Goal: Information Seeking & Learning: Learn about a topic

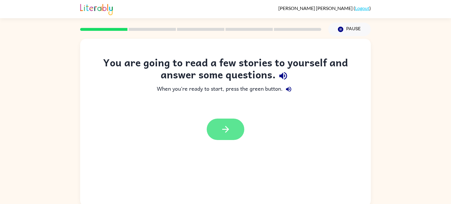
click at [215, 132] on button "button" at bounding box center [226, 129] width 38 height 21
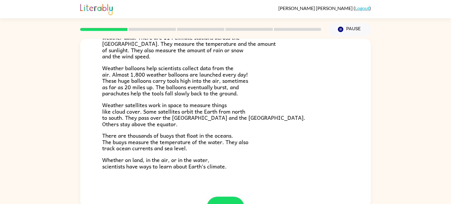
scroll to position [144, 0]
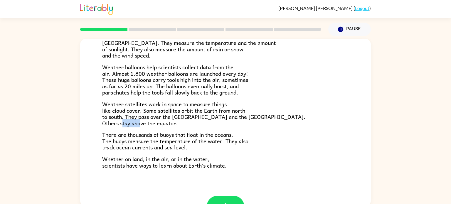
click at [143, 129] on div "Climate is the average of the weather conditions over all four seasons. Some pl…" at bounding box center [225, 48] width 247 height 240
click at [336, 120] on p "Weather satellites work in space to measure things like cloud cover. Some satel…" at bounding box center [225, 113] width 247 height 25
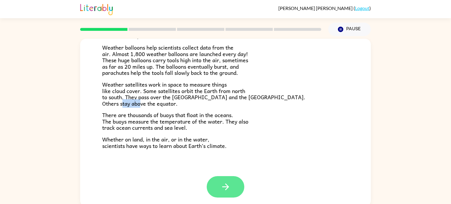
click at [228, 194] on button "button" at bounding box center [226, 186] width 38 height 21
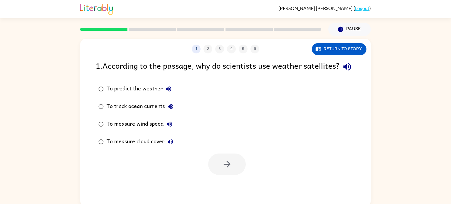
scroll to position [0, 0]
click at [352, 46] on button "Return to story" at bounding box center [339, 49] width 55 height 12
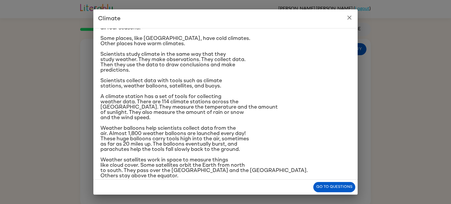
scroll to position [29, 0]
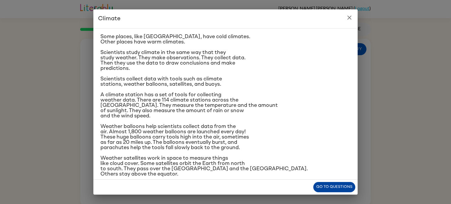
click at [318, 190] on button "Go to questions" at bounding box center [334, 187] width 42 height 10
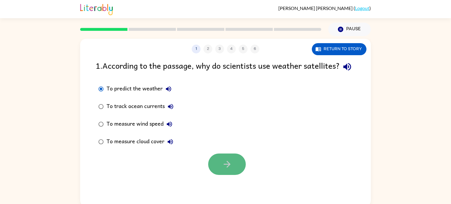
click at [217, 172] on button "button" at bounding box center [227, 164] width 38 height 21
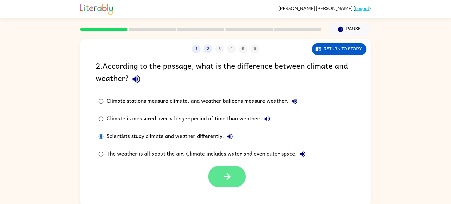
click at [227, 177] on icon "button" at bounding box center [226, 176] width 7 height 7
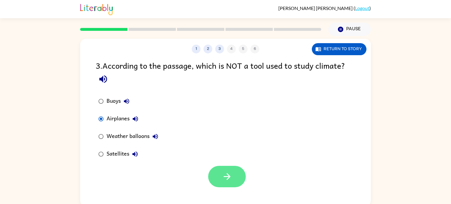
click at [211, 182] on button "button" at bounding box center [227, 176] width 38 height 21
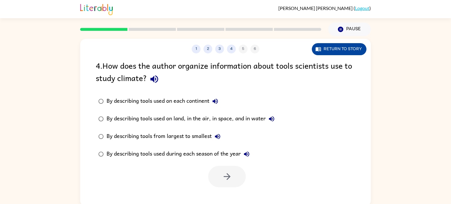
click at [317, 51] on icon "button" at bounding box center [318, 49] width 5 height 4
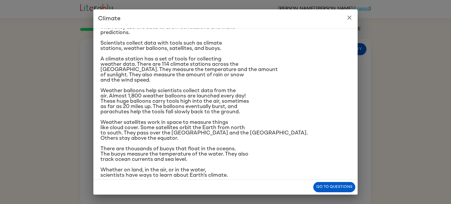
scroll to position [70, 0]
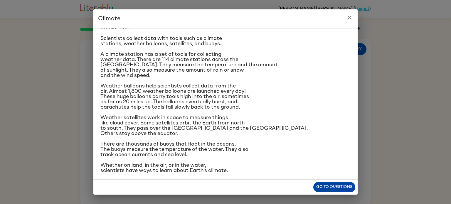
click at [331, 185] on button "Go to questions" at bounding box center [334, 187] width 42 height 10
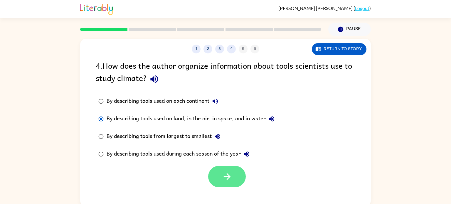
click at [218, 180] on button "button" at bounding box center [227, 176] width 38 height 21
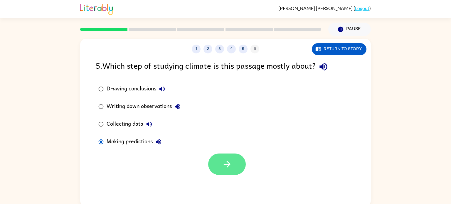
click at [211, 166] on button "button" at bounding box center [227, 164] width 38 height 21
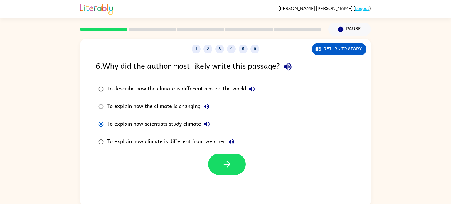
click at [210, 157] on div at bounding box center [227, 164] width 38 height 21
click at [218, 161] on button "button" at bounding box center [227, 164] width 38 height 21
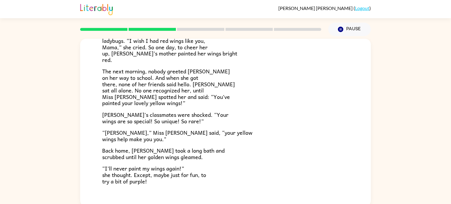
scroll to position [164, 0]
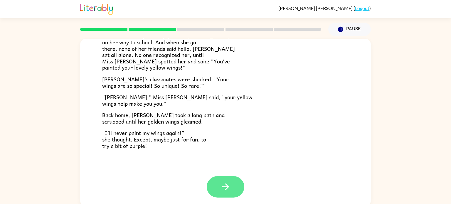
click at [223, 182] on icon "button" at bounding box center [225, 187] width 10 height 10
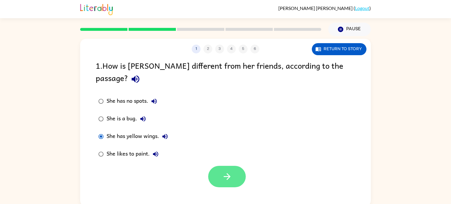
click at [232, 170] on button "button" at bounding box center [227, 176] width 38 height 21
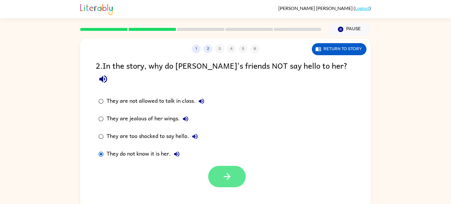
click at [239, 168] on button "button" at bounding box center [227, 176] width 38 height 21
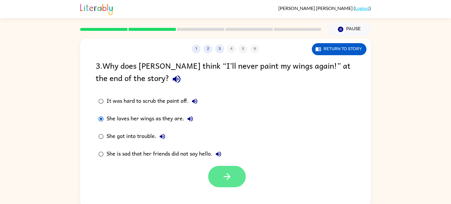
click at [227, 173] on icon "button" at bounding box center [227, 176] width 10 height 10
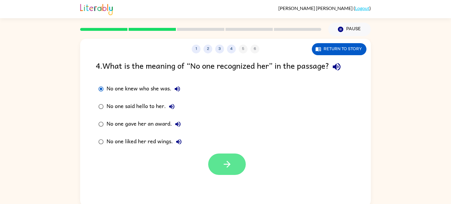
click at [225, 167] on icon "button" at bounding box center [227, 164] width 10 height 10
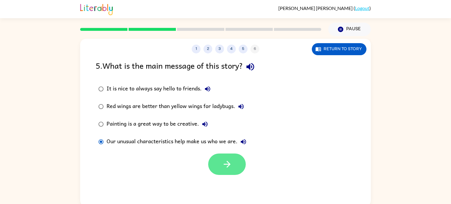
click at [217, 163] on button "button" at bounding box center [227, 164] width 38 height 21
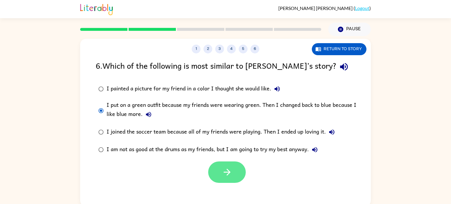
click at [223, 174] on icon "button" at bounding box center [227, 172] width 10 height 10
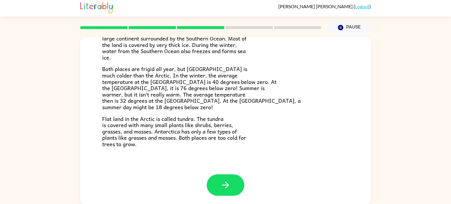
scroll to position [2, 0]
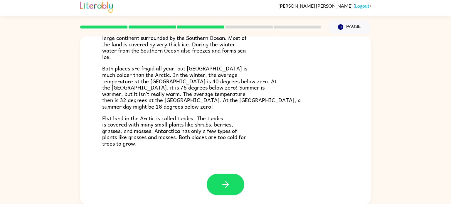
click at [223, 174] on button "button" at bounding box center [226, 184] width 38 height 21
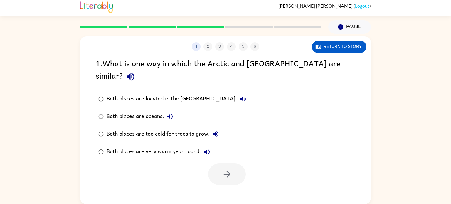
scroll to position [0, 0]
click at [223, 169] on icon "button" at bounding box center [227, 174] width 10 height 10
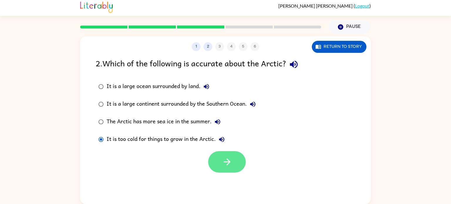
click at [211, 160] on button "button" at bounding box center [227, 161] width 38 height 21
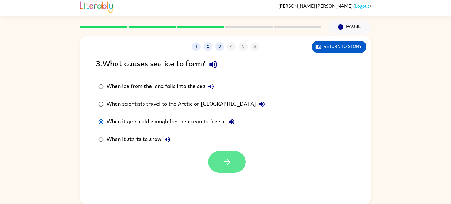
click at [234, 156] on button "button" at bounding box center [227, 161] width 38 height 21
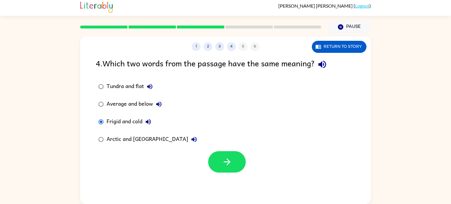
click at [224, 149] on div at bounding box center [225, 160] width 291 height 24
click at [222, 159] on icon "button" at bounding box center [227, 162] width 10 height 10
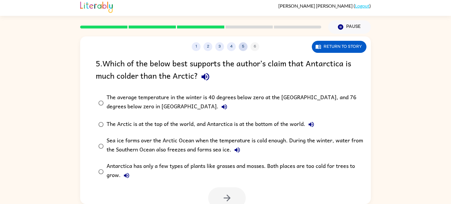
click at [242, 45] on button "5" at bounding box center [243, 46] width 9 height 9
click at [243, 48] on button "5" at bounding box center [243, 46] width 9 height 9
click at [233, 48] on button "4" at bounding box center [231, 46] width 9 height 9
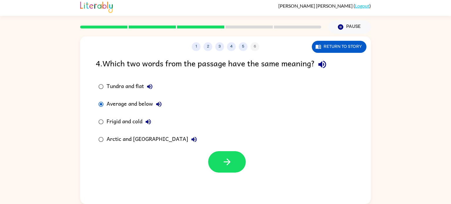
click at [98, 116] on label "Frigid and cold" at bounding box center [147, 122] width 110 height 18
click at [221, 156] on button "button" at bounding box center [227, 161] width 38 height 21
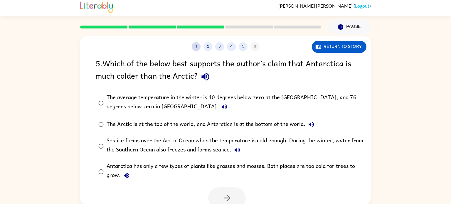
click at [195, 44] on button "1" at bounding box center [196, 46] width 9 height 9
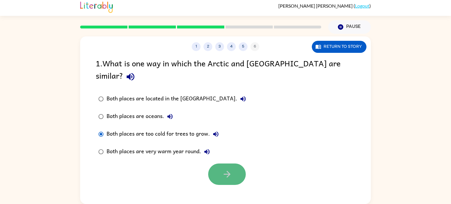
click at [241, 168] on button "button" at bounding box center [227, 174] width 38 height 21
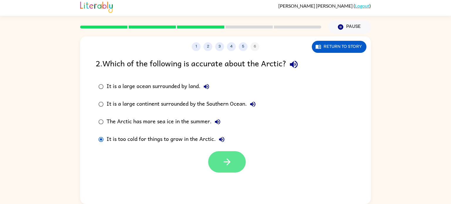
click at [241, 168] on button "button" at bounding box center [227, 161] width 38 height 21
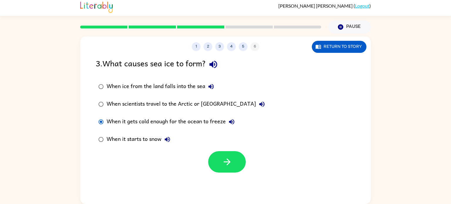
click at [241, 168] on button "button" at bounding box center [227, 161] width 38 height 21
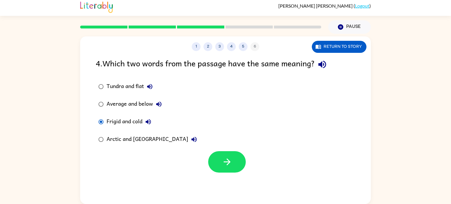
click at [241, 168] on button "button" at bounding box center [227, 161] width 38 height 21
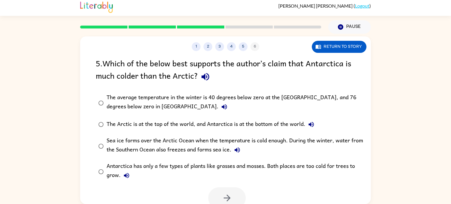
click at [241, 168] on div "Antarctica has only a few types of plants like grasses and mosses. Both places …" at bounding box center [235, 172] width 257 height 20
click at [216, 198] on button "button" at bounding box center [227, 197] width 38 height 21
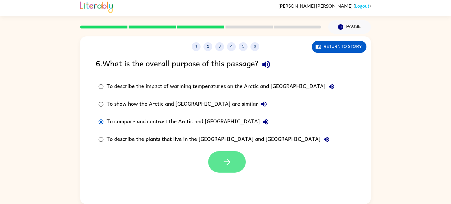
click at [225, 164] on icon "button" at bounding box center [227, 162] width 10 height 10
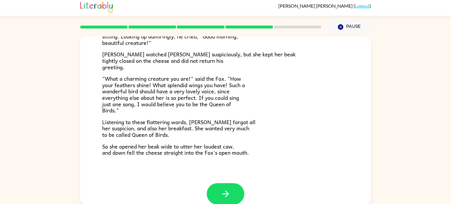
scroll to position [115, 0]
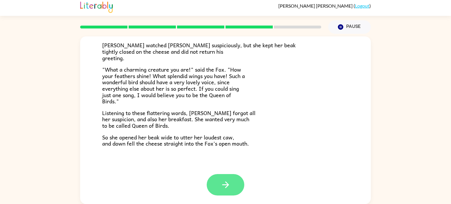
click at [216, 189] on button "button" at bounding box center [226, 184] width 38 height 21
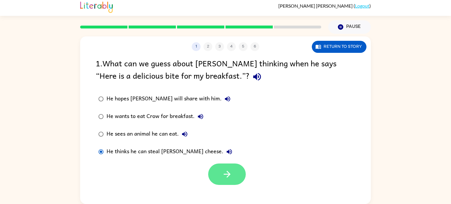
click at [221, 175] on button "button" at bounding box center [227, 174] width 38 height 21
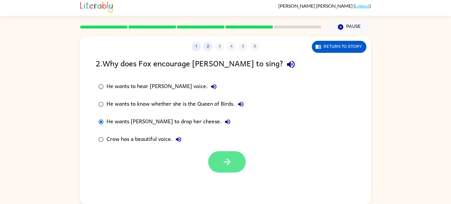
click at [233, 167] on button "button" at bounding box center [227, 161] width 38 height 21
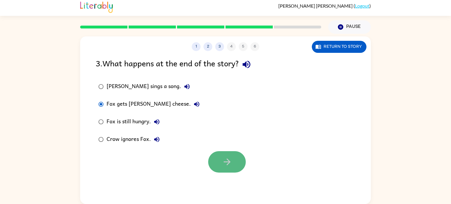
click at [221, 170] on button "button" at bounding box center [227, 161] width 38 height 21
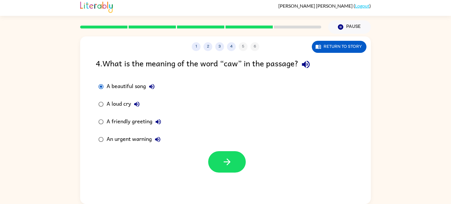
click at [223, 148] on div "A beautiful song A loud cry A friendly greeting An urgent warning" at bounding box center [233, 113] width 275 height 70
click at [224, 158] on icon "button" at bounding box center [227, 162] width 10 height 10
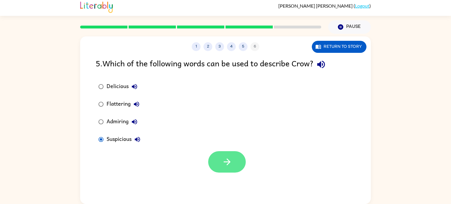
click at [210, 157] on button "button" at bounding box center [227, 161] width 38 height 21
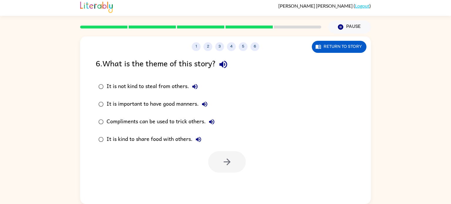
click at [107, 92] on div "It is not kind to steal from others." at bounding box center [154, 87] width 94 height 12
click at [221, 160] on button "button" at bounding box center [227, 161] width 38 height 21
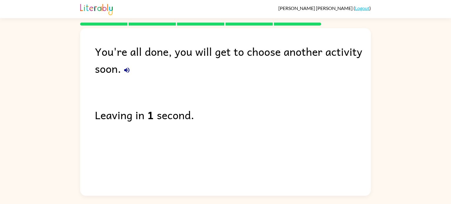
click at [149, 115] on b "1" at bounding box center [150, 114] width 6 height 17
